Goal: Task Accomplishment & Management: Manage account settings

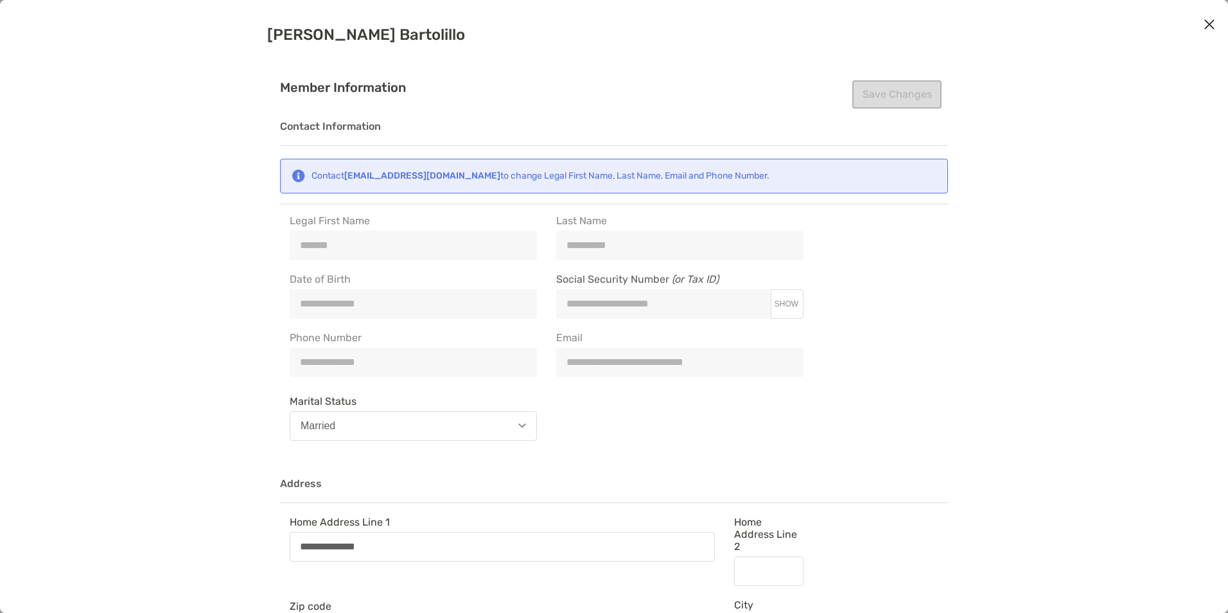
click at [852, 89] on div "Save Changes" at bounding box center [896, 94] width 89 height 28
drag, startPoint x: 850, startPoint y: 89, endPoint x: 860, endPoint y: 88, distance: 9.7
click at [859, 88] on div "Save Changes" at bounding box center [896, 94] width 89 height 28
click at [1204, 25] on icon "Close modal" at bounding box center [1210, 24] width 12 height 15
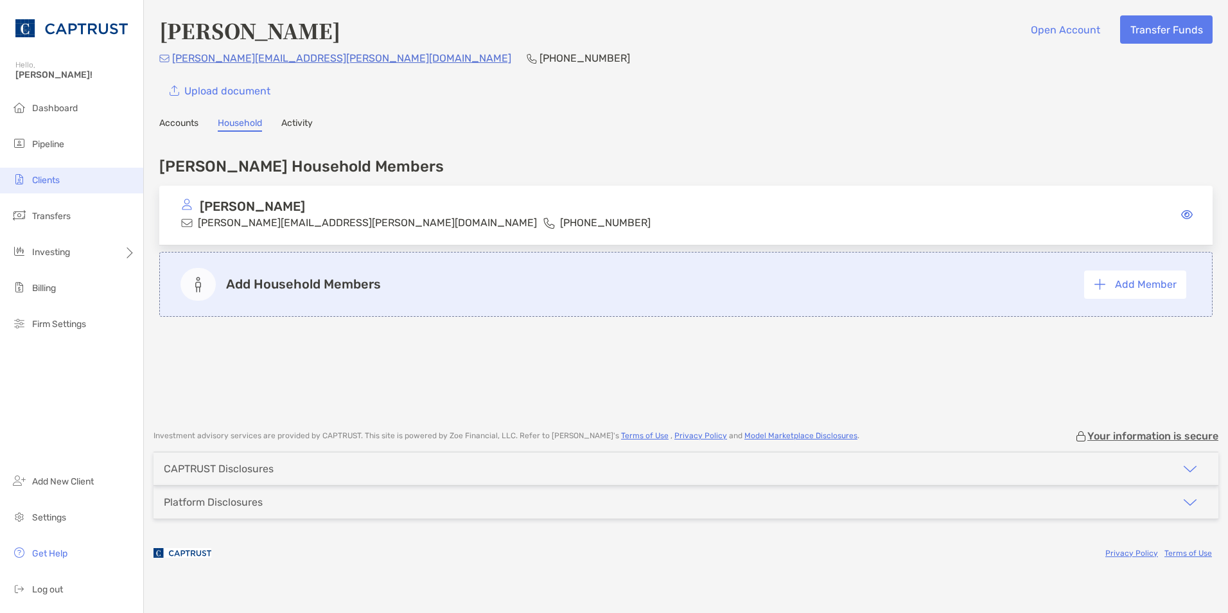
click at [56, 174] on li "Clients" at bounding box center [71, 181] width 143 height 26
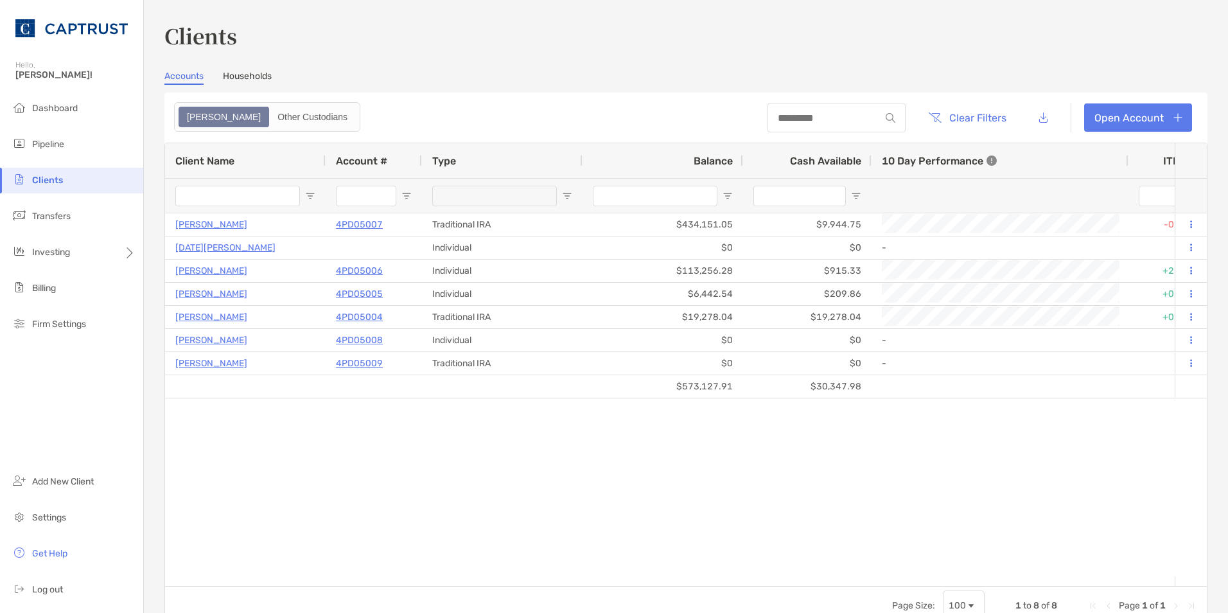
click at [256, 77] on link "Households" at bounding box center [247, 78] width 49 height 14
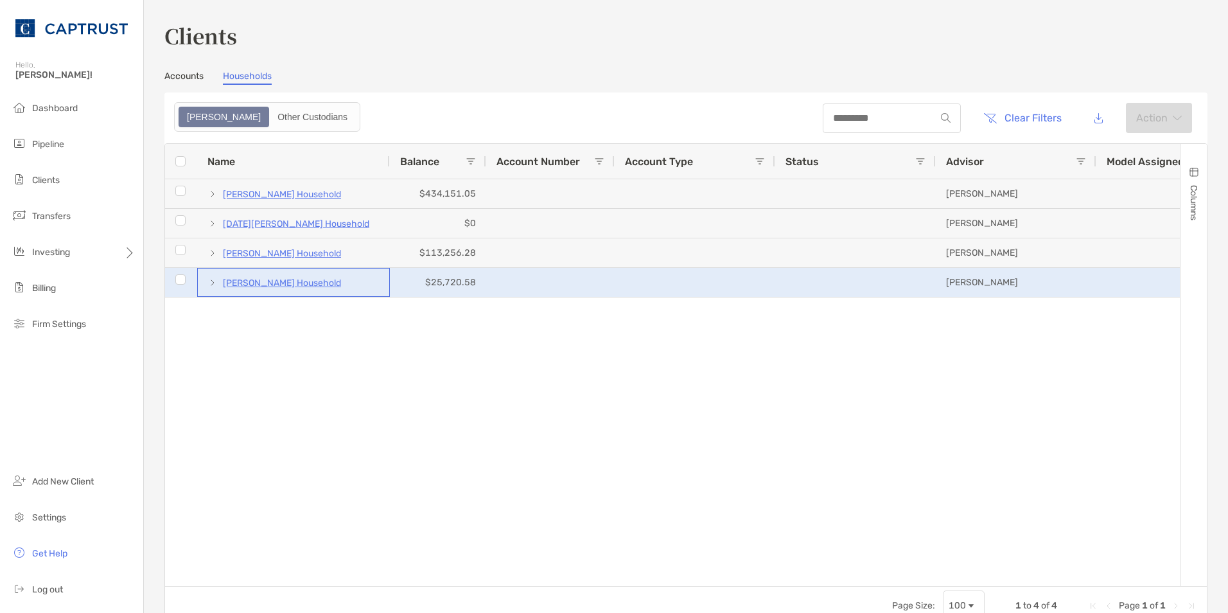
click at [283, 284] on p "[PERSON_NAME] Household" at bounding box center [282, 283] width 118 height 16
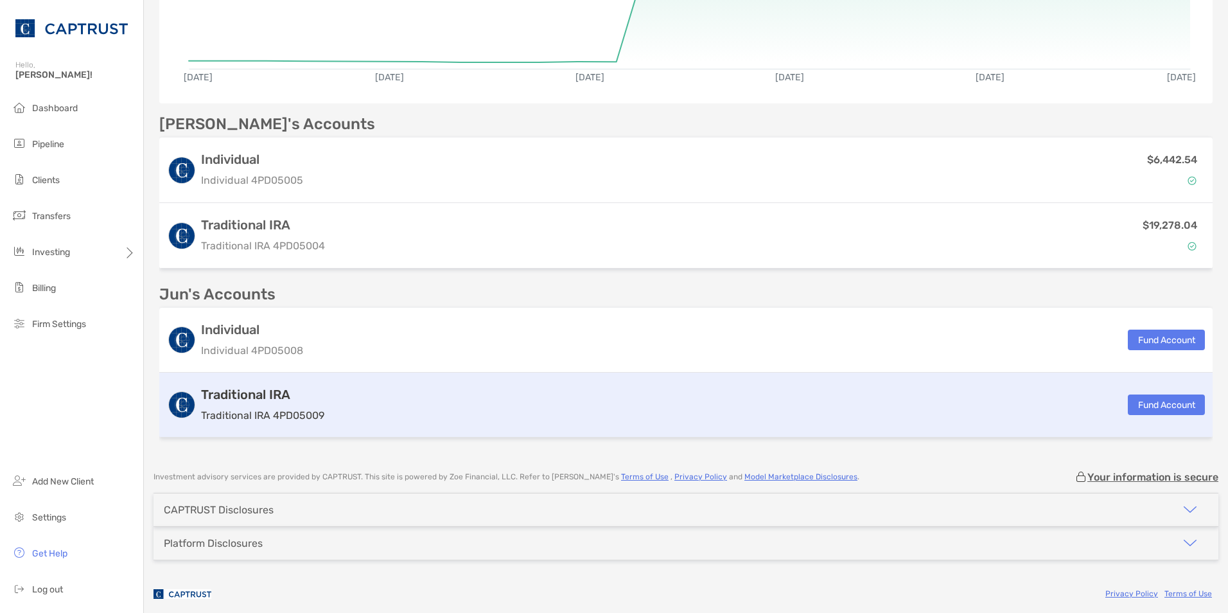
scroll to position [321, 0]
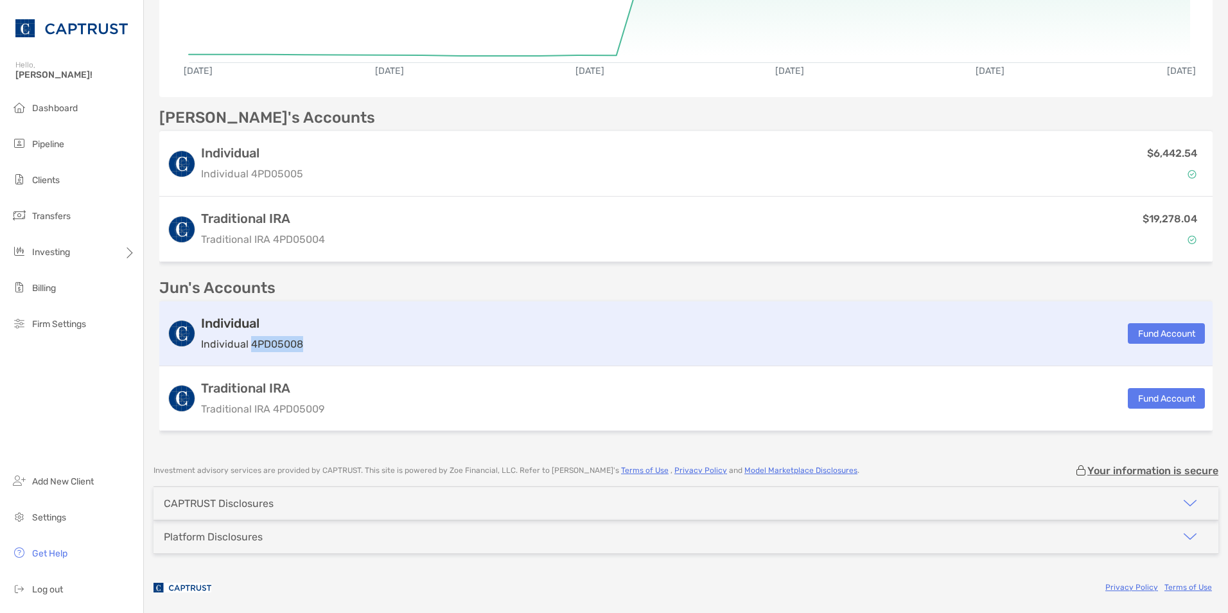
drag, startPoint x: 303, startPoint y: 343, endPoint x: 250, endPoint y: 347, distance: 53.5
click at [250, 347] on div "Individual Individual 4PD05008 Fund Account" at bounding box center [685, 333] width 1053 height 65
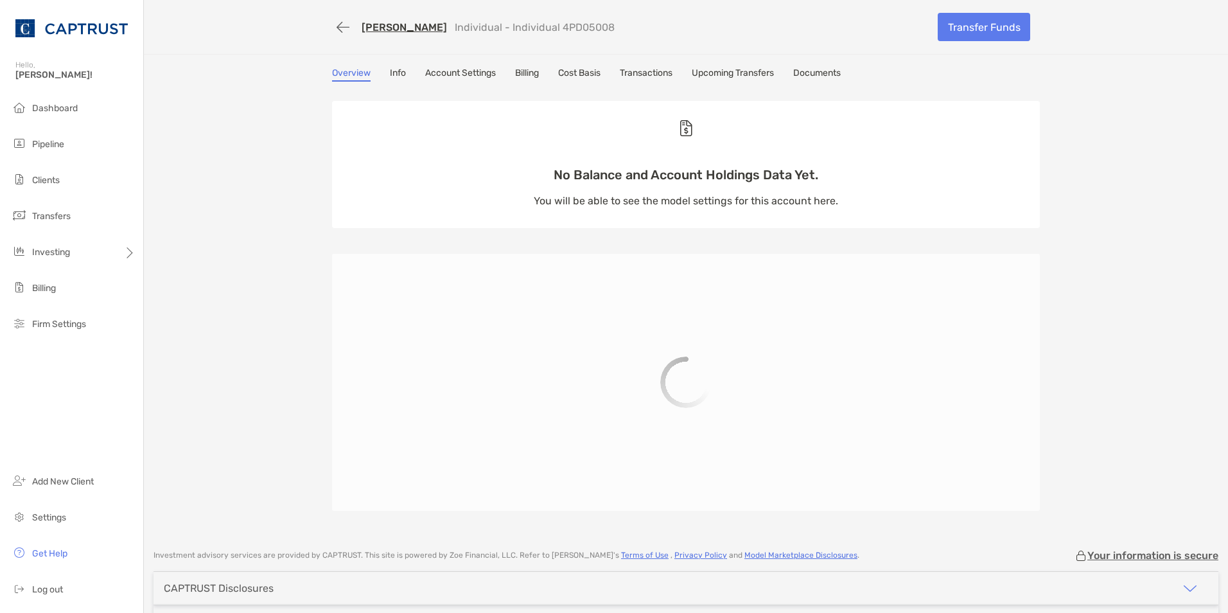
drag, startPoint x: 250, startPoint y: 347, endPoint x: 230, endPoint y: 406, distance: 62.4
click at [230, 406] on div "[PERSON_NAME] Individual - Individual 4PD05008 Transfer Funds Overview Info Acc…" at bounding box center [686, 268] width 1084 height 536
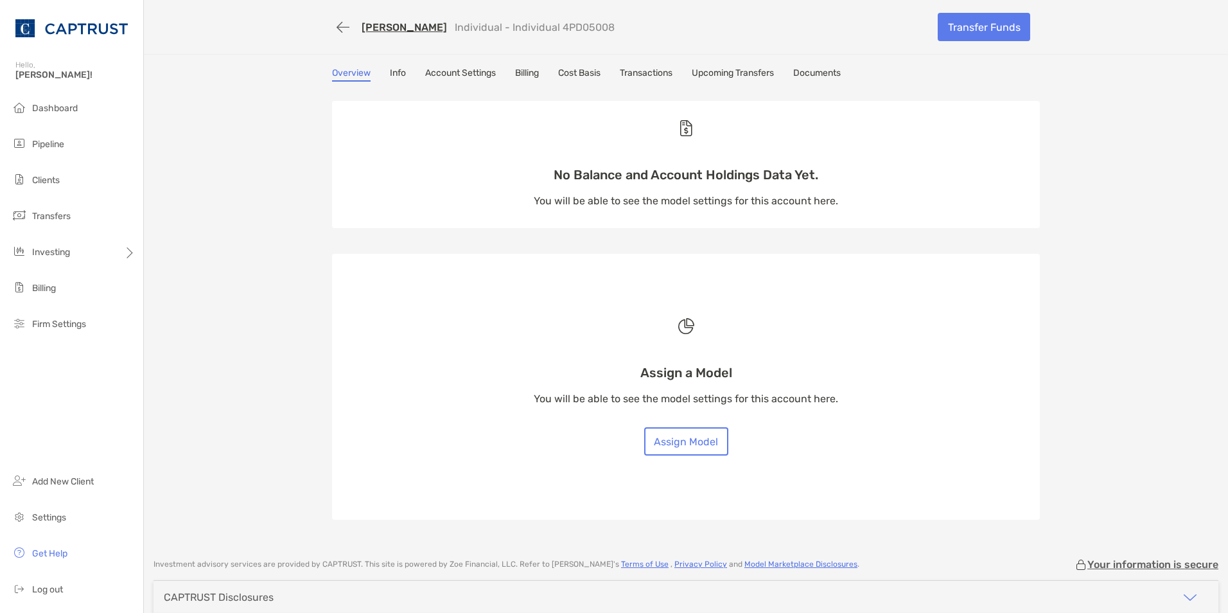
click at [440, 71] on link "Account Settings" at bounding box center [460, 74] width 71 height 14
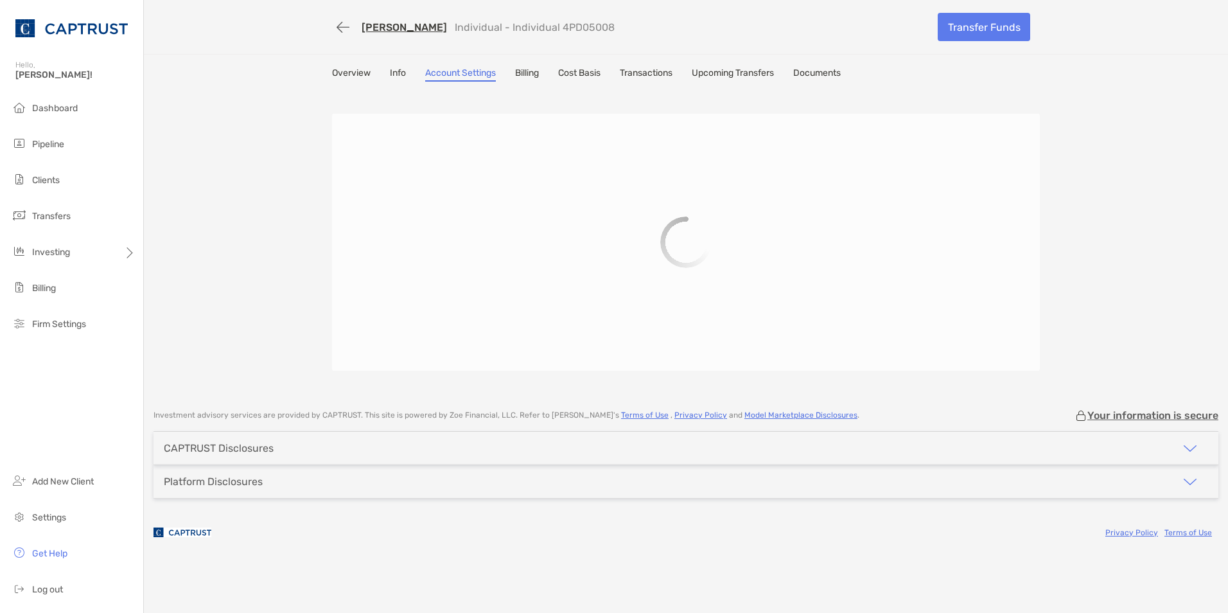
click at [398, 70] on link "Info" at bounding box center [398, 74] width 16 height 14
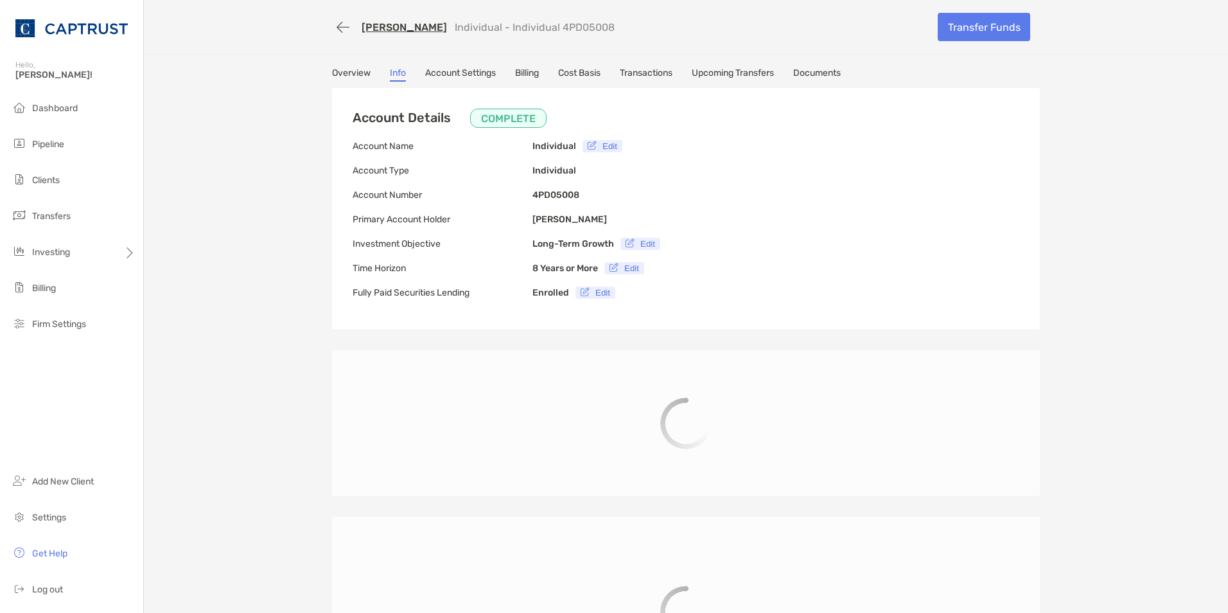
type input "**********"
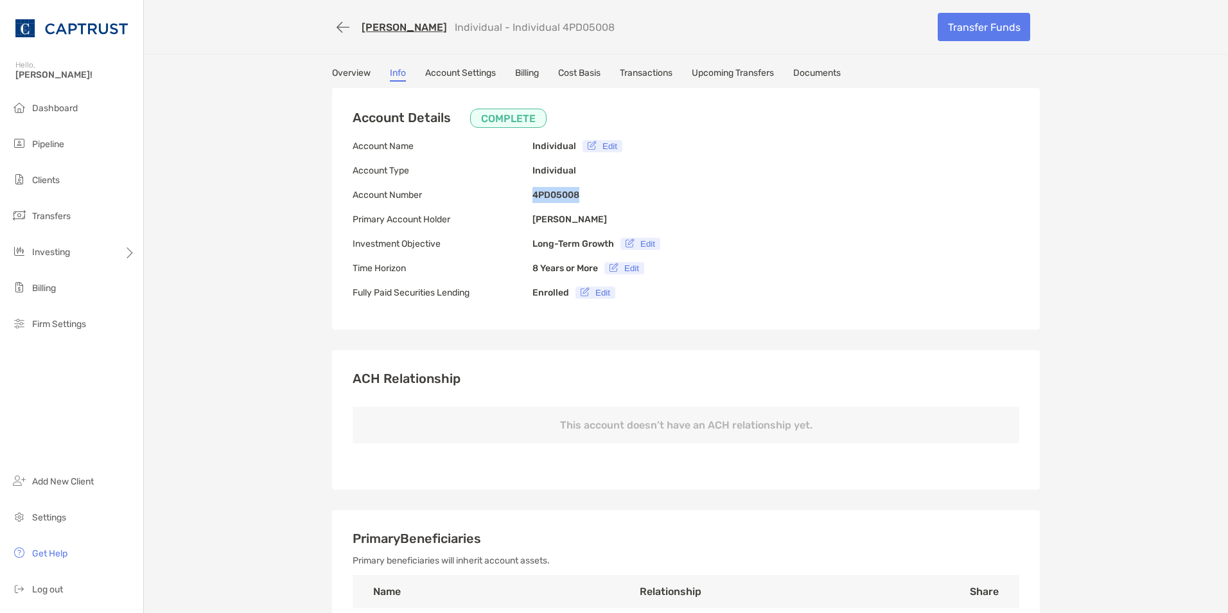
drag, startPoint x: 565, startPoint y: 195, endPoint x: 530, endPoint y: 195, distance: 35.3
click at [530, 195] on div "Account Details COMPLETE Account Name Individual Edit Account Type Individual A…" at bounding box center [686, 209] width 708 height 242
copy b "4PD05008"
click at [334, 34] on button "button" at bounding box center [343, 27] width 22 height 24
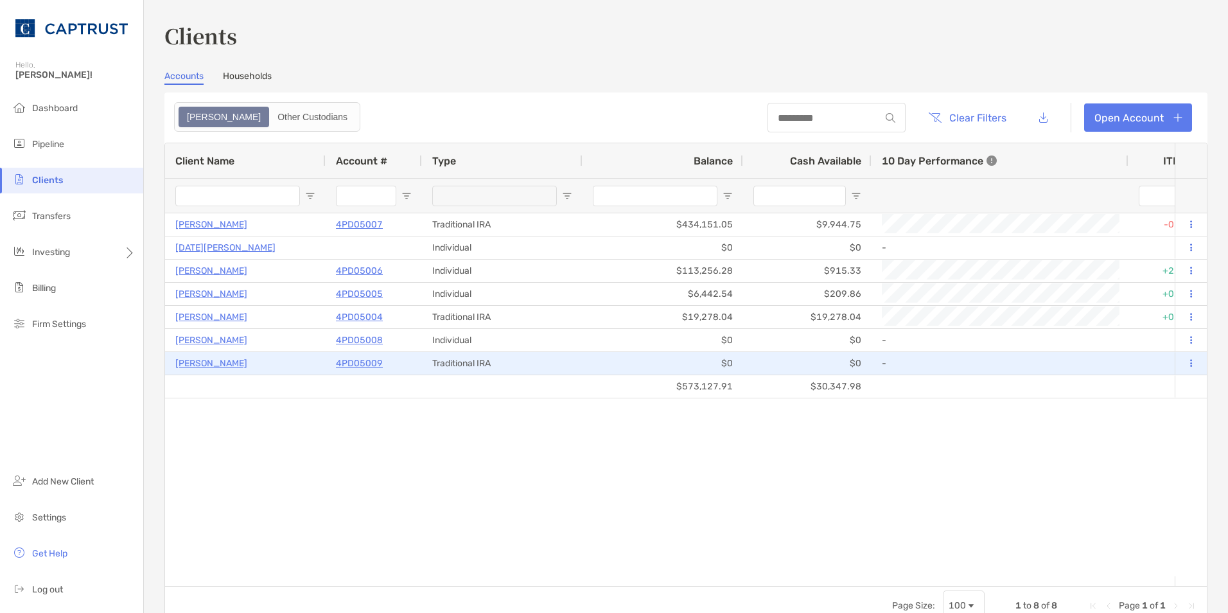
click at [200, 364] on p "[PERSON_NAME]" at bounding box center [211, 363] width 72 height 16
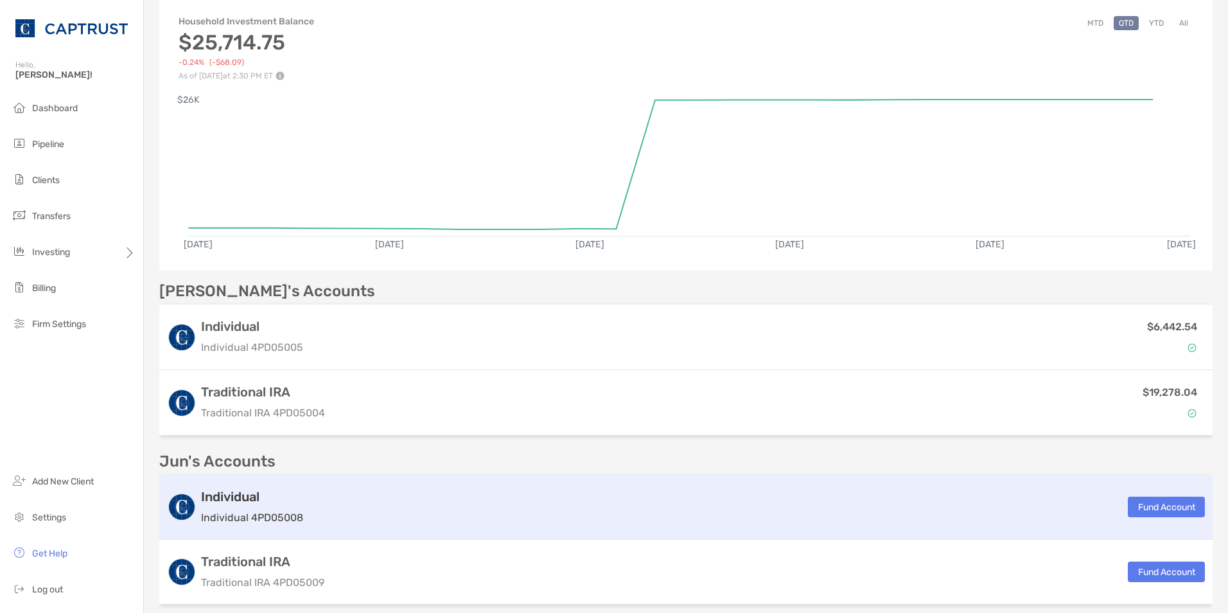
scroll to position [321, 0]
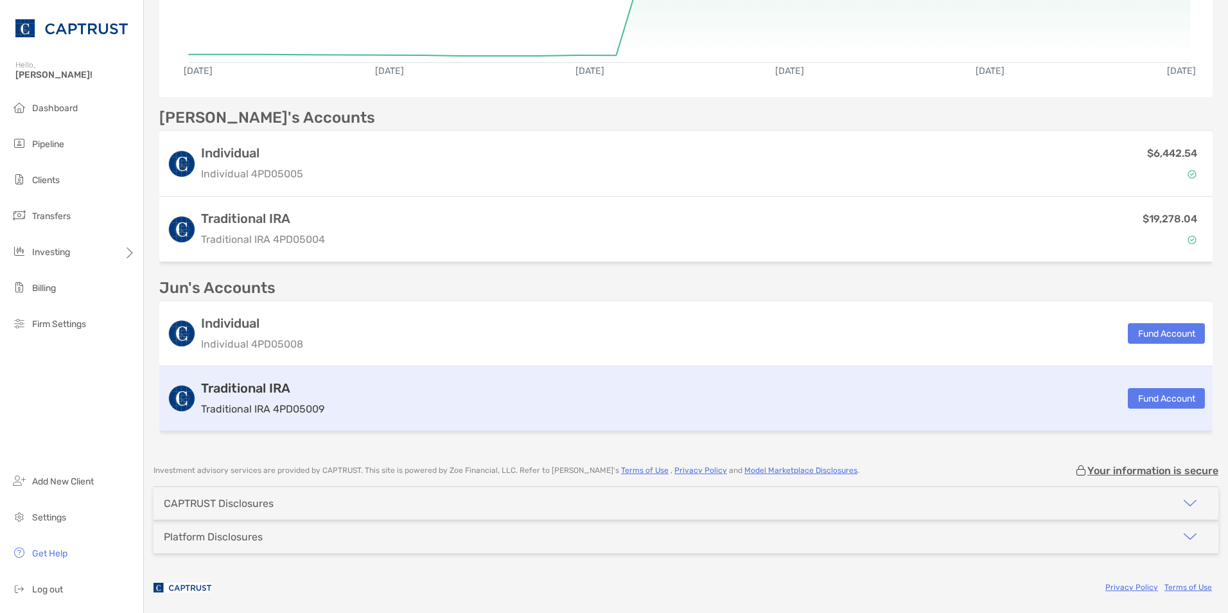
click at [336, 384] on div "Traditional IRA Traditional IRA 4PD05009 Fund Account" at bounding box center [685, 398] width 1053 height 65
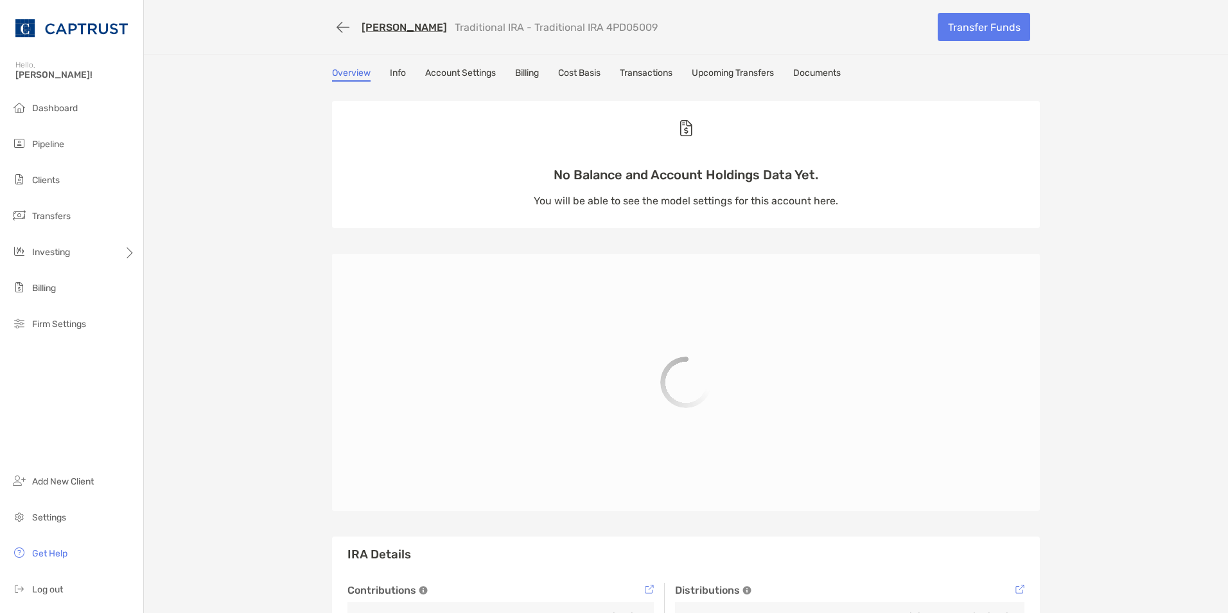
click at [399, 82] on div "Overview Info Account Settings Billing Cost Basis Transactions Upcoming Transfe…" at bounding box center [686, 380] width 734 height 626
click at [390, 75] on link "Info" at bounding box center [398, 74] width 16 height 14
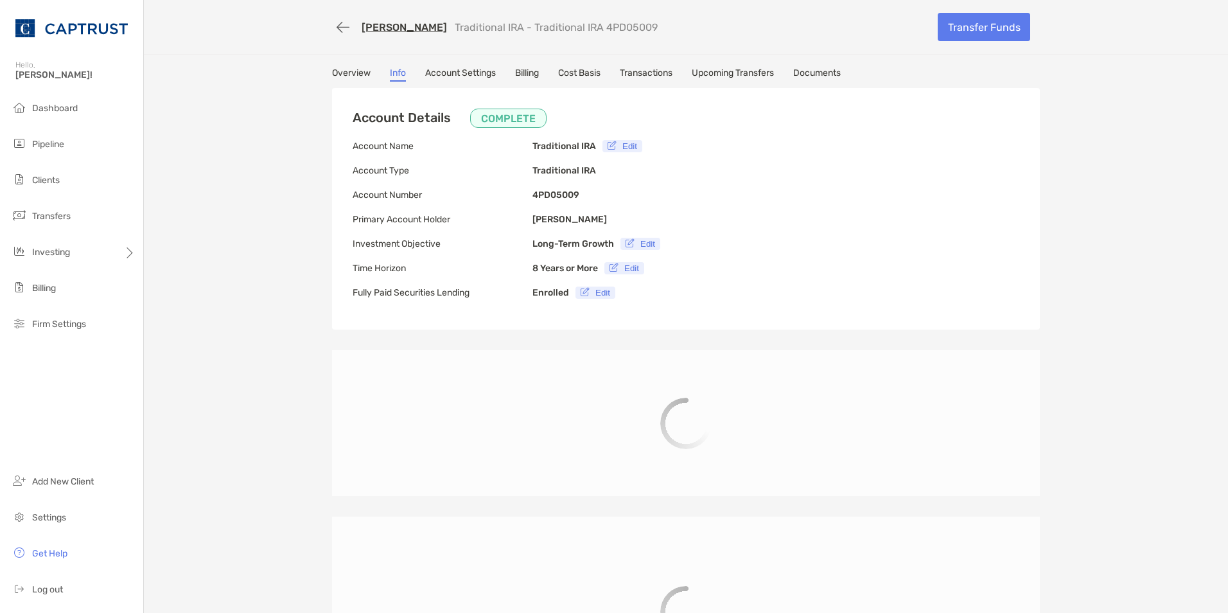
type input "**********"
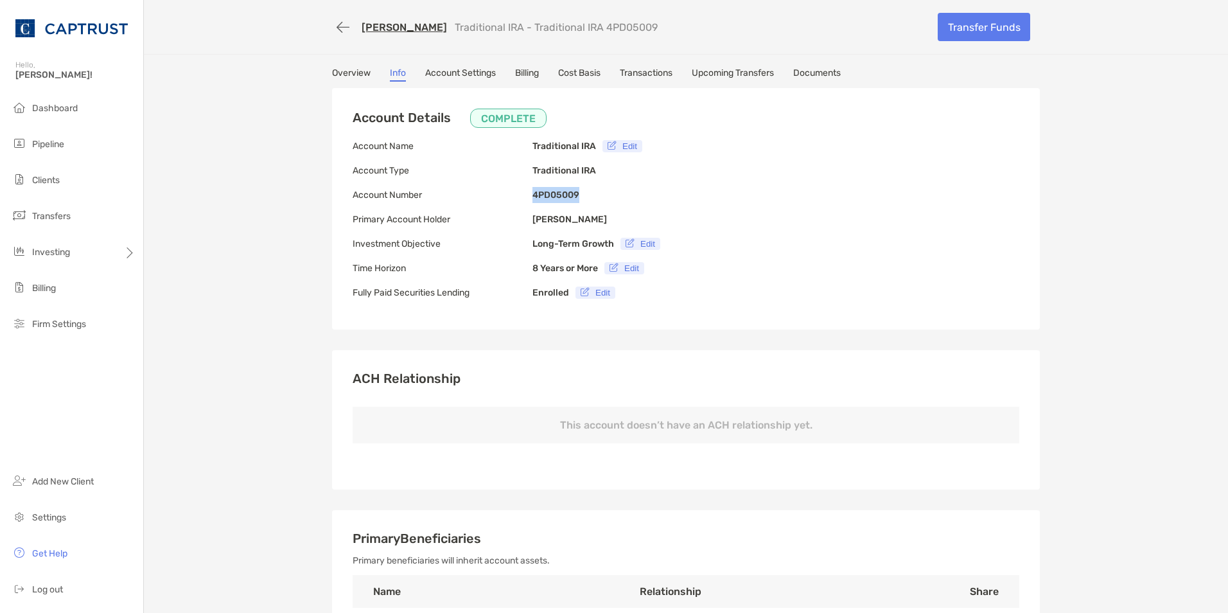
drag, startPoint x: 576, startPoint y: 194, endPoint x: 520, endPoint y: 197, distance: 55.9
click at [520, 197] on div "Account Details COMPLETE Account Name Traditional IRA Edit Account Type Traditi…" at bounding box center [686, 209] width 708 height 242
drag, startPoint x: 521, startPoint y: 197, endPoint x: 532, endPoint y: 193, distance: 12.2
copy div "4PD05009"
